Goal: Information Seeking & Learning: Learn about a topic

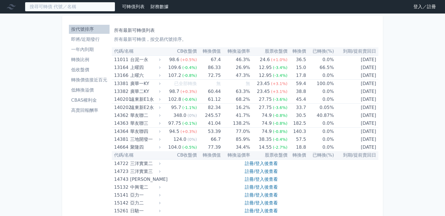
click at [87, 10] on input at bounding box center [70, 7] width 90 height 10
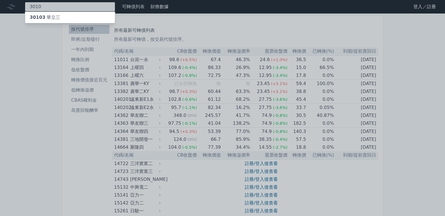
type input "3010"
click at [85, 13] on div "30103 華立三" at bounding box center [70, 17] width 90 height 11
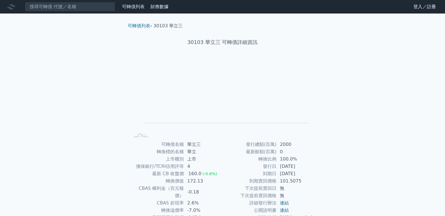
scroll to position [45, 0]
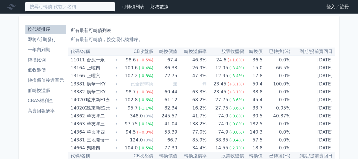
click at [47, 8] on input at bounding box center [70, 7] width 90 height 10
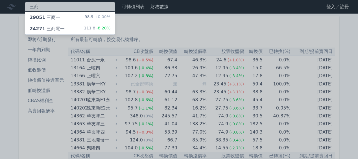
type input "三商"
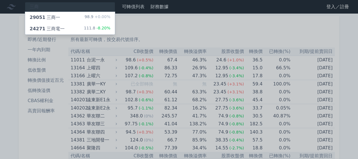
click at [52, 17] on div "29051 三商一" at bounding box center [45, 17] width 30 height 7
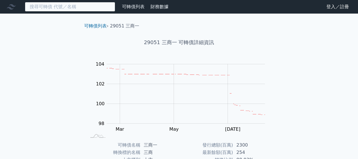
click at [51, 8] on input at bounding box center [70, 7] width 90 height 10
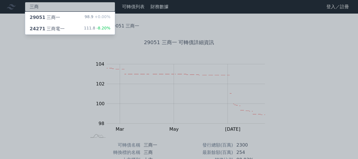
type input "三商"
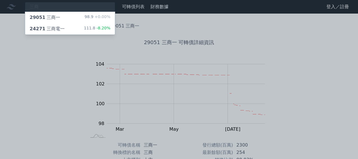
click at [59, 27] on div "24271 三商電一" at bounding box center [47, 28] width 35 height 7
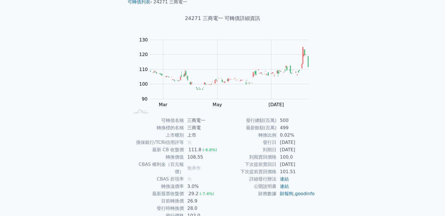
scroll to position [45, 0]
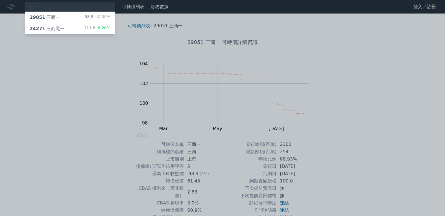
drag, startPoint x: 28, startPoint y: 73, endPoint x: 32, endPoint y: 65, distance: 9.5
click at [28, 72] on div at bounding box center [222, 108] width 445 height 216
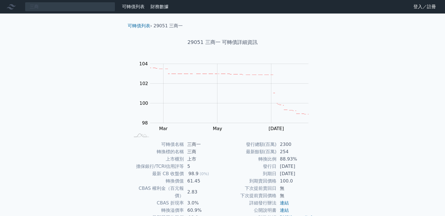
click at [131, 8] on link "可轉債列表" at bounding box center [133, 6] width 23 height 5
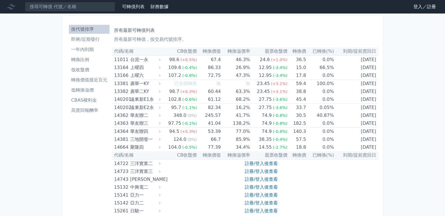
click at [358, 6] on link "登入／註冊" at bounding box center [425, 6] width 32 height 9
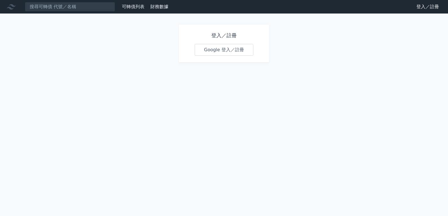
click at [230, 49] on link "Google 登入／註冊" at bounding box center [224, 50] width 59 height 12
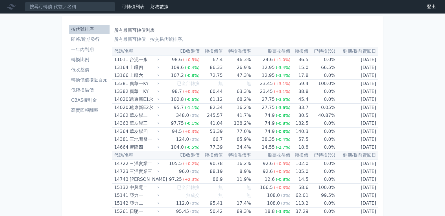
click at [94, 40] on li "即將/近期發行" at bounding box center [89, 39] width 41 height 7
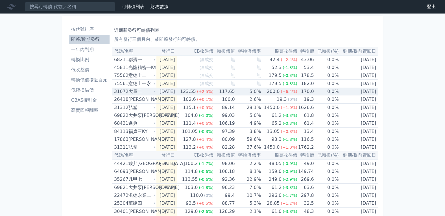
click at [139, 91] on div "大量二" at bounding box center [141, 92] width 26 height 8
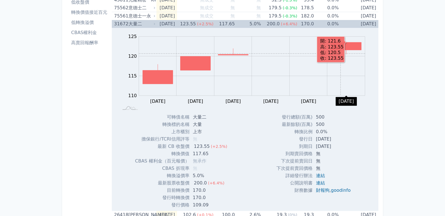
scroll to position [90, 0]
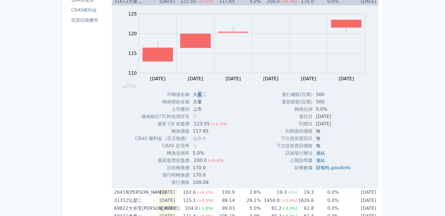
drag, startPoint x: 200, startPoint y: 95, endPoint x: 195, endPoint y: 95, distance: 5.4
click at [195, 95] on td "大量二" at bounding box center [210, 94] width 42 height 7
drag, startPoint x: 193, startPoint y: 94, endPoint x: 200, endPoint y: 94, distance: 7.1
click at [200, 94] on td "大量二" at bounding box center [210, 94] width 42 height 7
copy td "大量"
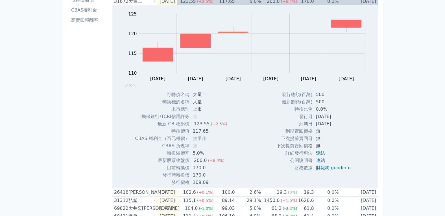
click at [84, 80] on div "按代號排序 即將/近期發行 一年內到期 轉換比例 低收盤價 轉換價值接近百元 低轉換溢價 CBAS權利金 高賣回報酬率" at bounding box center [89, 208] width 45 height 553
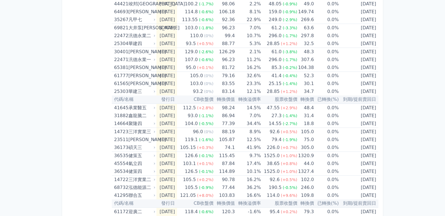
scroll to position [367, 0]
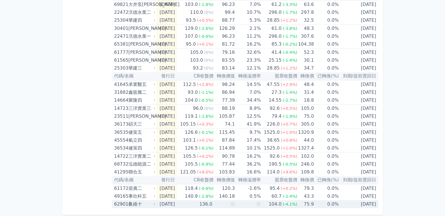
click at [131, 202] on div "良維十" at bounding box center [141, 205] width 26 height 8
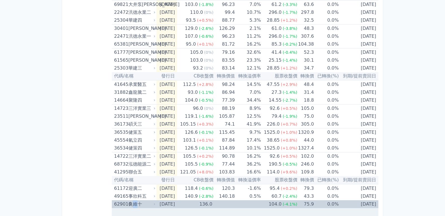
click at [131, 202] on div "良維十" at bounding box center [141, 205] width 26 height 8
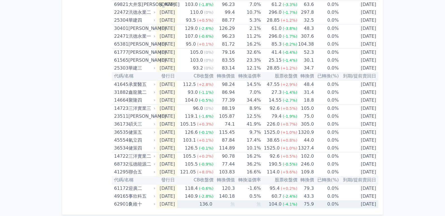
click at [124, 203] on div "629010" at bounding box center [120, 205] width 13 height 8
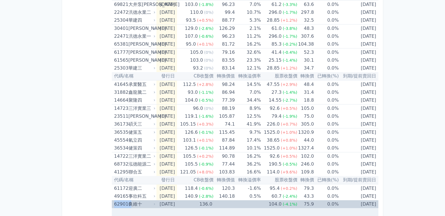
click at [124, 203] on div "629010" at bounding box center [120, 205] width 13 height 8
